Goal: Transaction & Acquisition: Purchase product/service

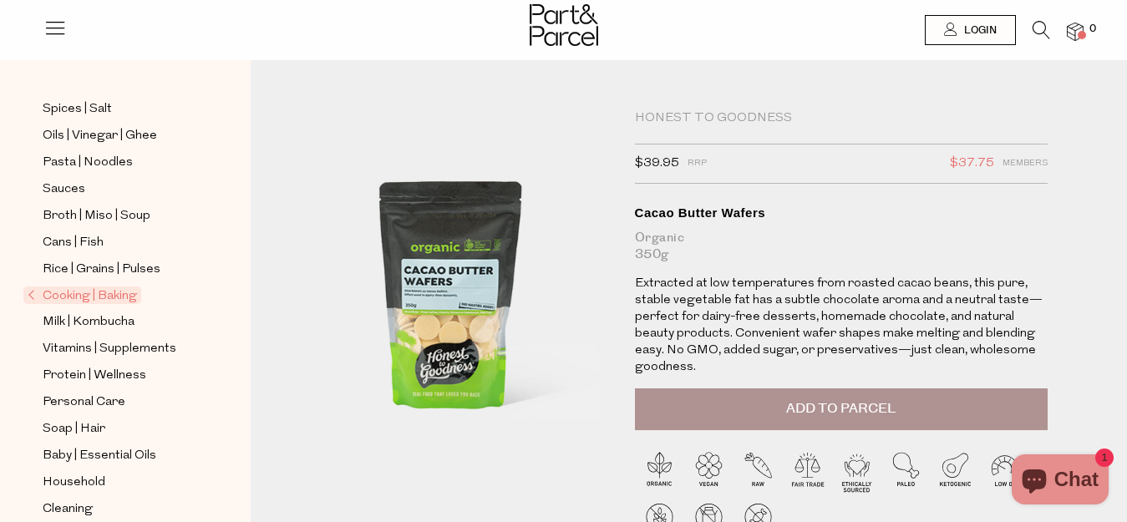
scroll to position [540, 0]
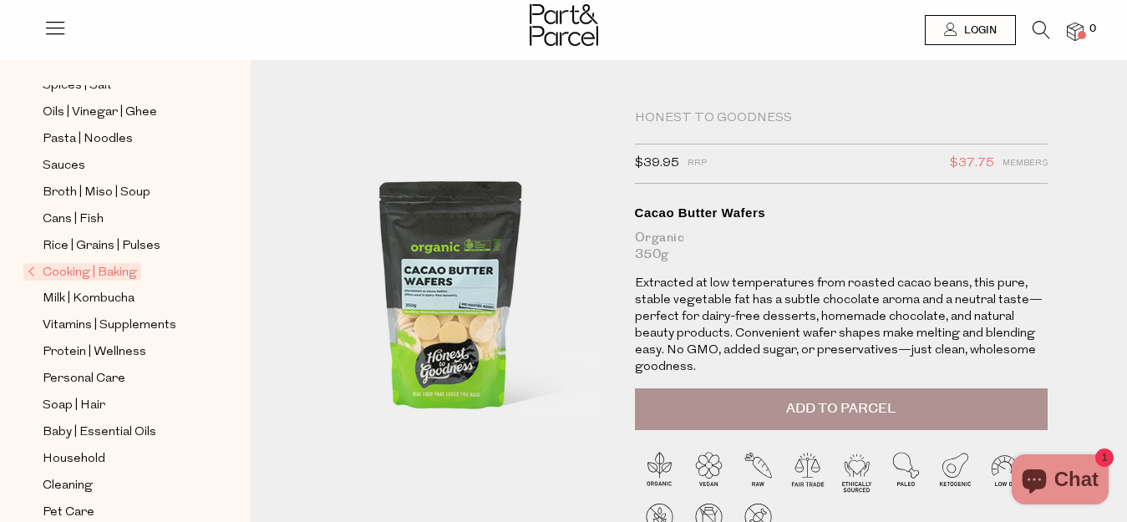
click at [116, 263] on span "Cooking | Baking" at bounding box center [82, 272] width 118 height 18
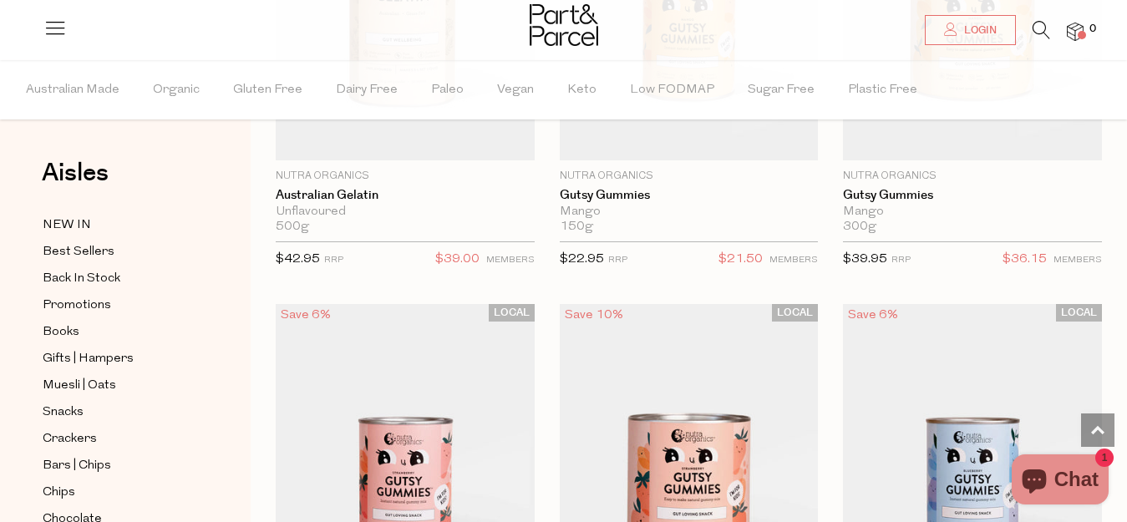
scroll to position [2654, 0]
